Goal: Find specific page/section: Find specific page/section

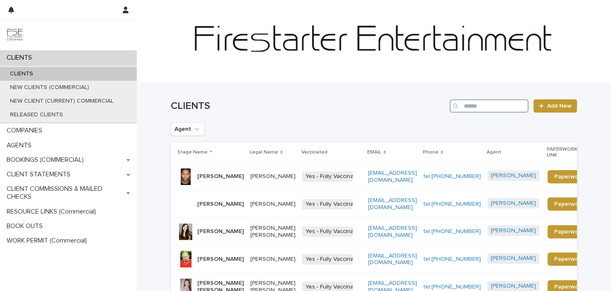
click at [475, 107] on input "Search" at bounding box center [489, 105] width 79 height 13
type input "******"
